Goal: Information Seeking & Learning: Learn about a topic

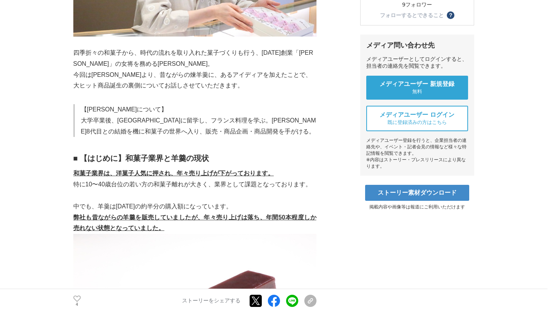
scroll to position [254, 0]
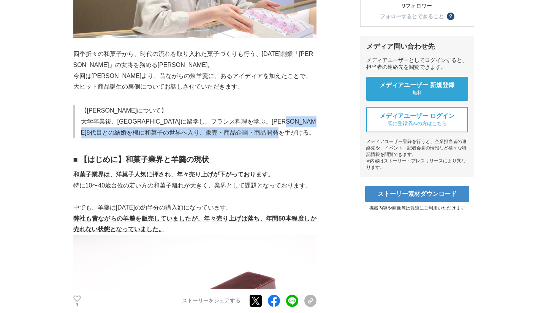
drag, startPoint x: 273, startPoint y: 121, endPoint x: 286, endPoint y: 132, distance: 16.7
click at [286, 132] on p "大学卒業後、[GEOGRAPHIC_DATA]に留学し、フランス料理を学ぶ。[PERSON_NAME]8代目との結婚を機に和菓子の世界へ入り、販売・商品企画・…" at bounding box center [198, 127] width 235 height 22
copy p "[PERSON_NAME]8代目との結婚を機に和菓子の世界へ入り、販売・商品企画・商品開発を手がける"
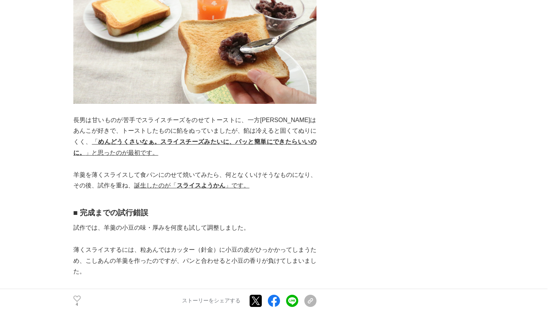
scroll to position [796, 0]
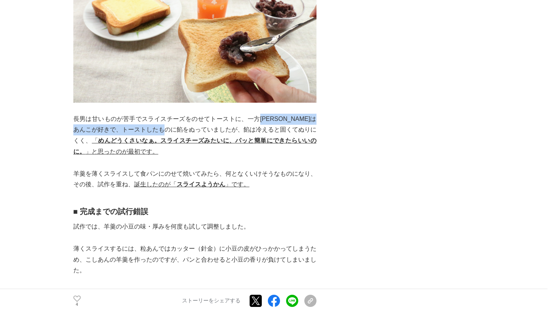
drag, startPoint x: 259, startPoint y: 119, endPoint x: 195, endPoint y: 129, distance: 64.6
click at [195, 129] on p "長男は甘いものが苦手でスライスチーズをのせてトーストに、一方[PERSON_NAME]は[PERSON_NAME]が好きで、トーストしたものに餡をぬっていまし…" at bounding box center [194, 136] width 243 height 44
copy p "[PERSON_NAME]は[PERSON_NAME]が好きで、トーストしたものに餡をぬっていました"
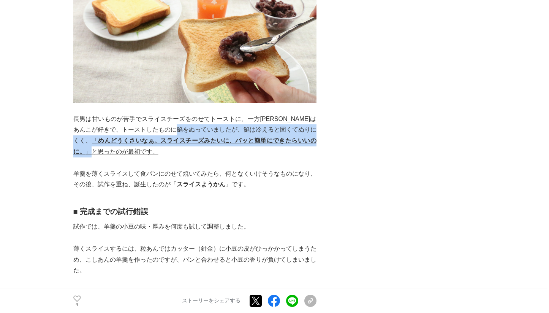
drag, startPoint x: 211, startPoint y: 129, endPoint x: 289, endPoint y: 142, distance: 79.3
click at [289, 142] on p "長男は甘いものが苦手でスライスチーズをのせてトーストに、一方[PERSON_NAME]は[PERSON_NAME]が好きで、トーストしたものに餡をぬっていまし…" at bounding box center [194, 136] width 243 height 44
copy p "餡は冷えると固くてぬりにくく、 「 めんどうくさいなぁ。スライスチーズみたいに、パッと簡単にできたらいいのに。 」"
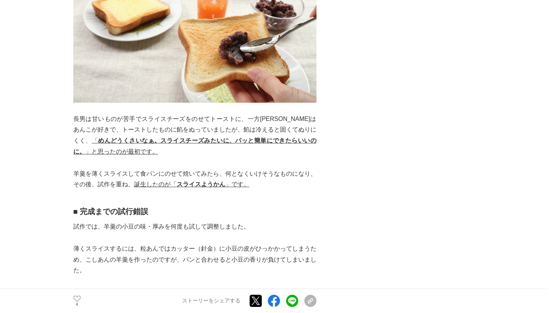
click at [85, 175] on p "羊羹を薄くスライスして食パンにのせて焼いてみたら、何となくいけそうなものになり、その後、試作を重ね、 誕生したのが「 スライスようかん 」です。" at bounding box center [194, 179] width 243 height 22
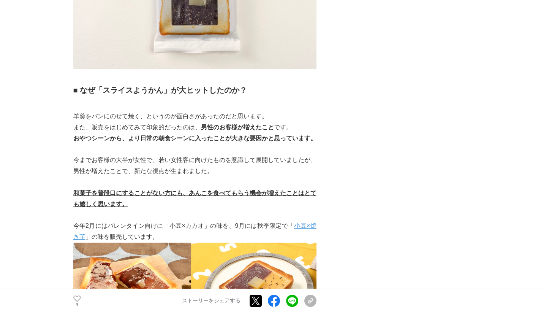
scroll to position [2024, 0]
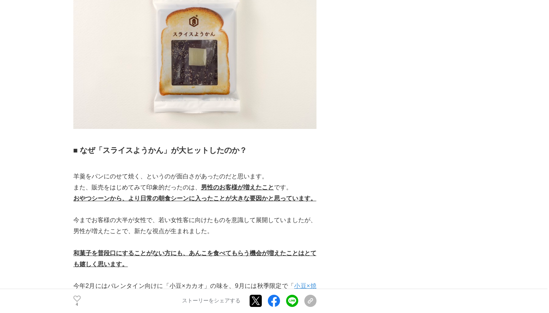
drag, startPoint x: 152, startPoint y: 158, endPoint x: 24, endPoint y: 0, distance: 202.7
